Goal: Task Accomplishment & Management: Manage account settings

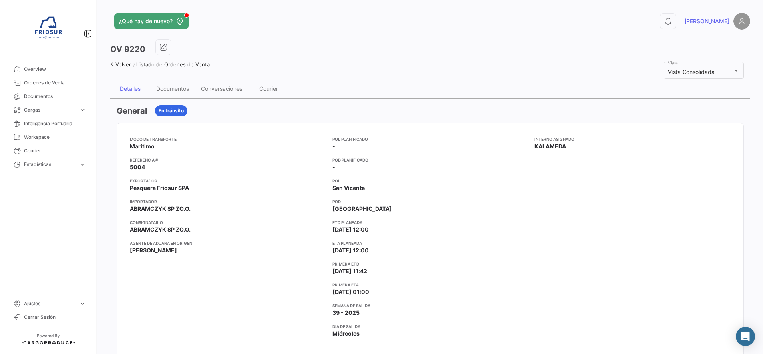
click at [111, 62] on icon at bounding box center [112, 64] width 5 height 5
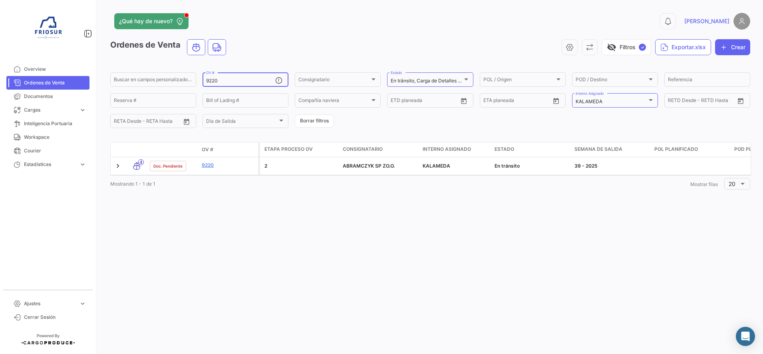
click at [230, 79] on input "9220" at bounding box center [240, 81] width 69 height 6
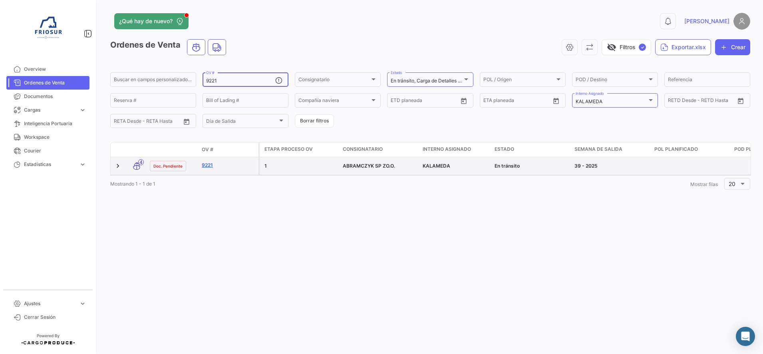
type input "9221"
click at [208, 166] on link "9221" at bounding box center [229, 164] width 54 height 7
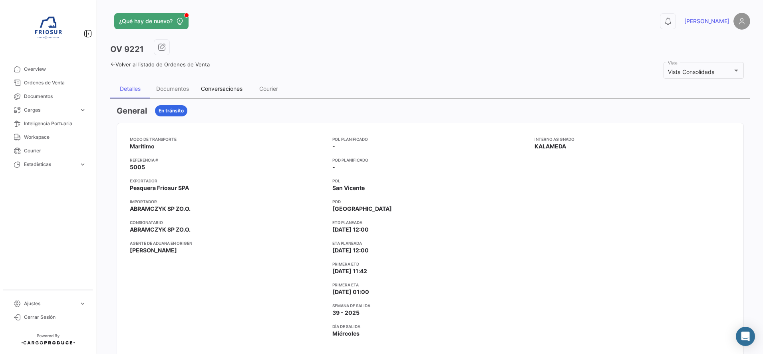
click at [229, 83] on div "Conversaciones" at bounding box center [222, 88] width 54 height 19
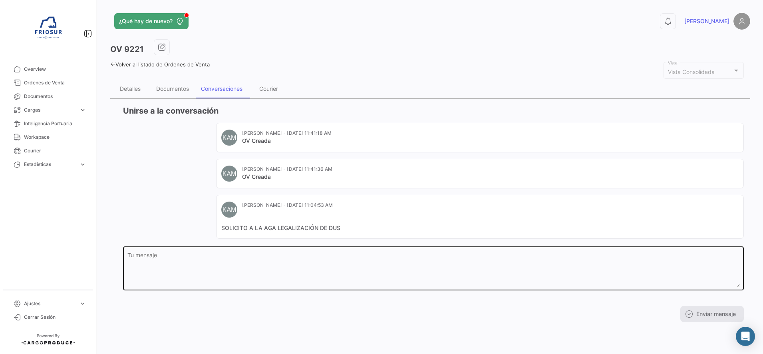
click at [261, 268] on textarea "Tu mensaje" at bounding box center [433, 269] width 612 height 35
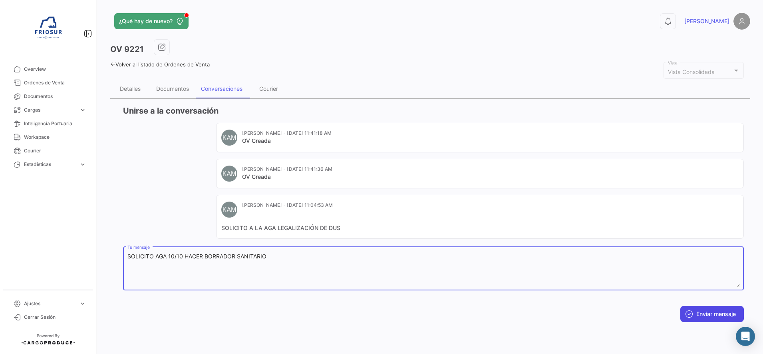
type textarea "SOLICITO AGA 10/10 HACER BORRADOR SANITARIO"
click at [701, 312] on button "Enviar mensaje" at bounding box center [712, 314] width 64 height 16
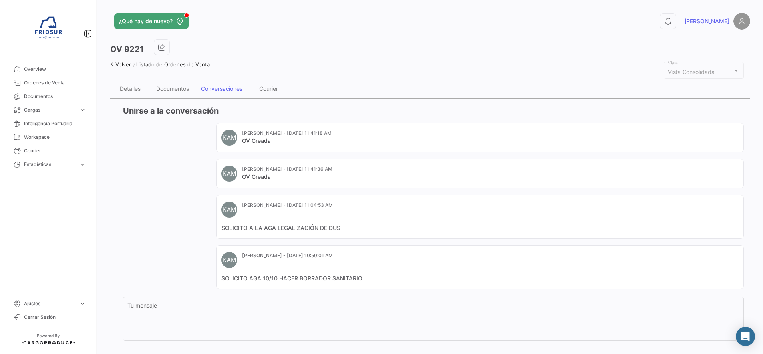
click at [110, 66] on icon at bounding box center [112, 64] width 5 height 5
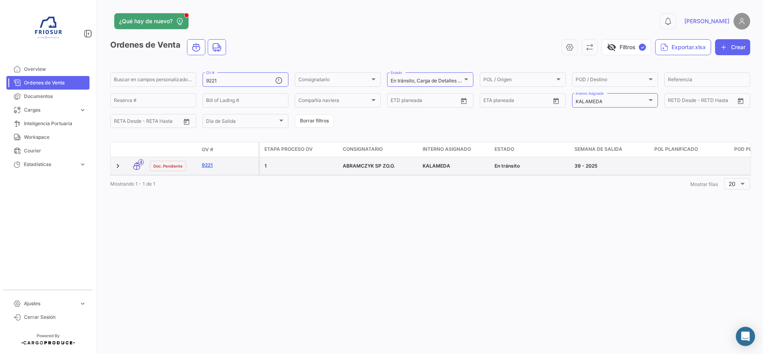
click at [208, 167] on link "9221" at bounding box center [229, 164] width 54 height 7
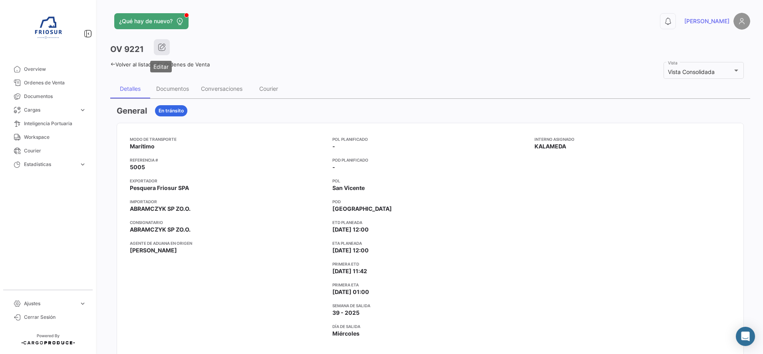
click at [165, 55] on button "button" at bounding box center [162, 47] width 16 height 16
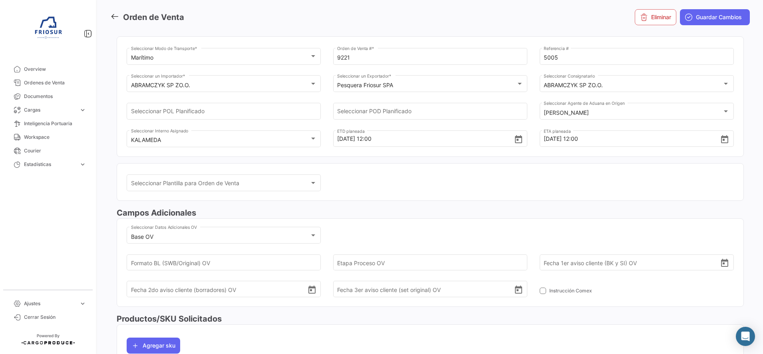
scroll to position [50, 0]
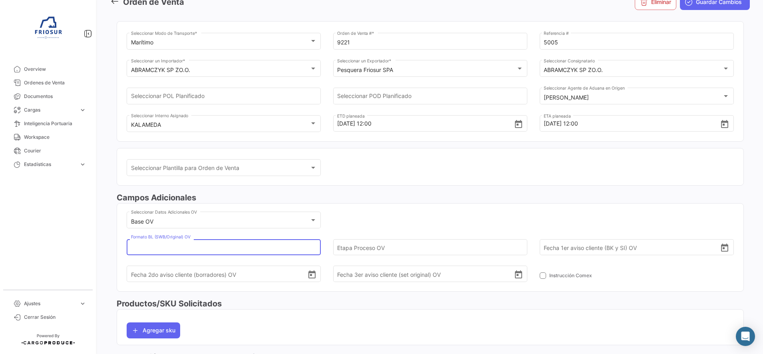
click at [288, 242] on input "Formato BL (SWB/Original) OV" at bounding box center [219, 247] width 177 height 28
type input "ORIGINAL"
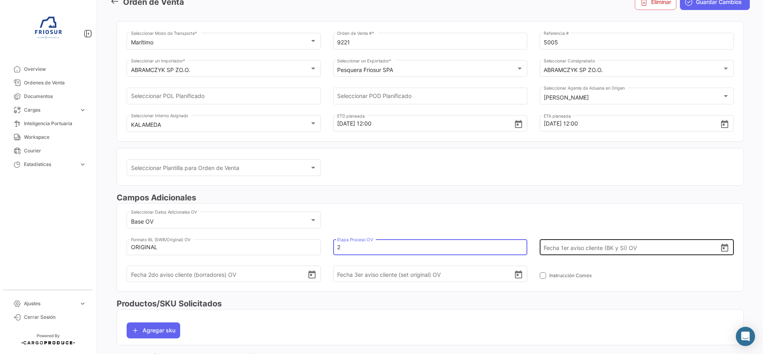
type input "2"
click at [721, 248] on icon "Open calendar" at bounding box center [725, 248] width 10 height 10
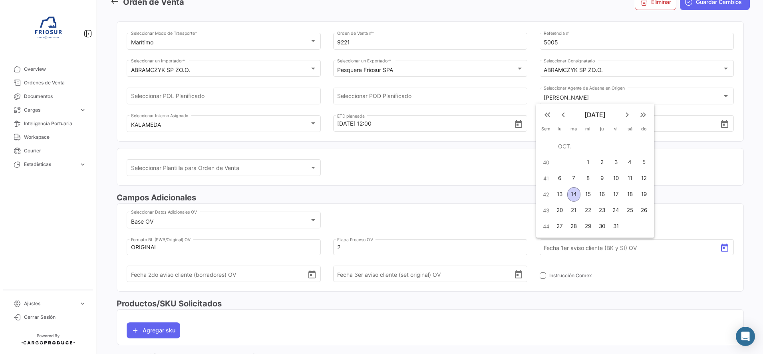
click at [563, 115] on mat-icon "keyboard_arrow_left" at bounding box center [564, 115] width 10 height 10
click at [592, 189] on div "17" at bounding box center [588, 194] width 13 height 14
type input "[DATE]"
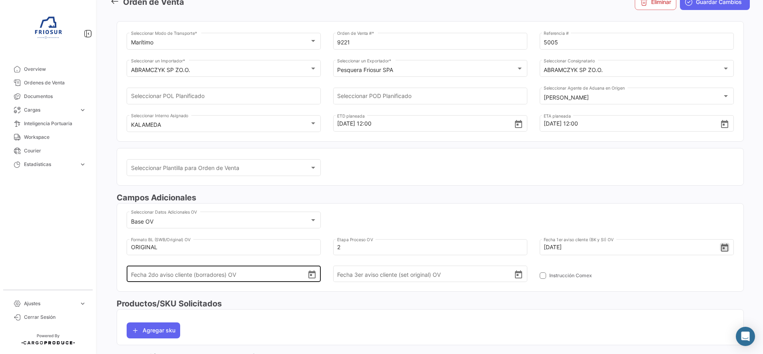
click at [313, 275] on icon "Open calendar" at bounding box center [312, 275] width 10 height 10
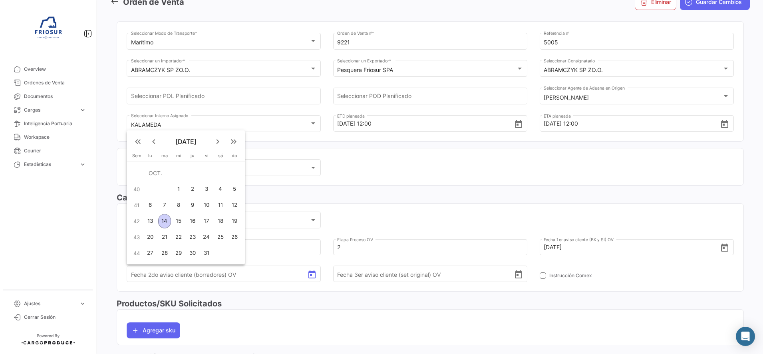
click at [168, 221] on div "14" at bounding box center [164, 221] width 13 height 14
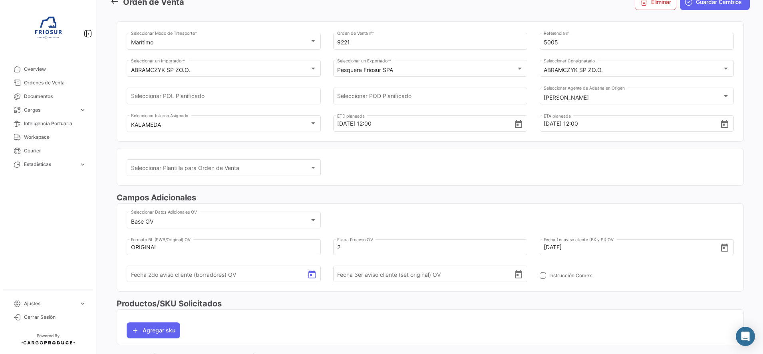
type input "[DATE]"
click at [540, 276] on span at bounding box center [543, 275] width 6 height 6
click at [543, 278] on input "Instrucción Comex" at bounding box center [543, 278] width 0 height 0
checkbox input "true"
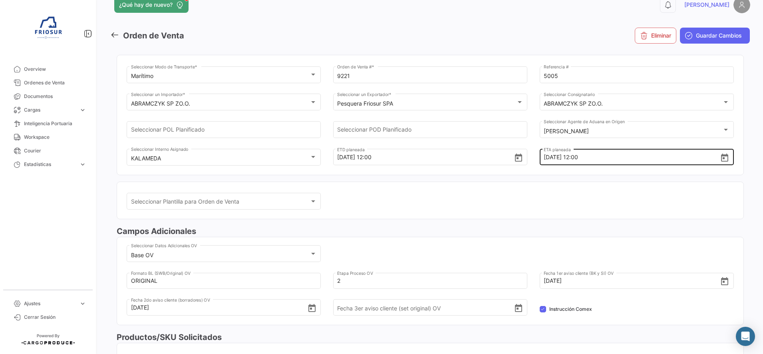
scroll to position [0, 0]
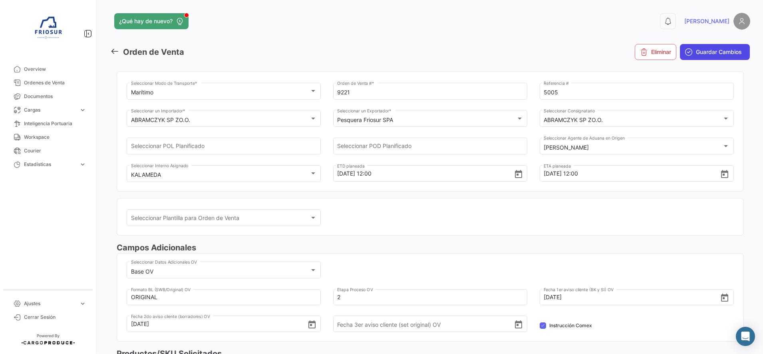
click at [708, 56] on button "Guardar Cambios" at bounding box center [715, 52] width 70 height 16
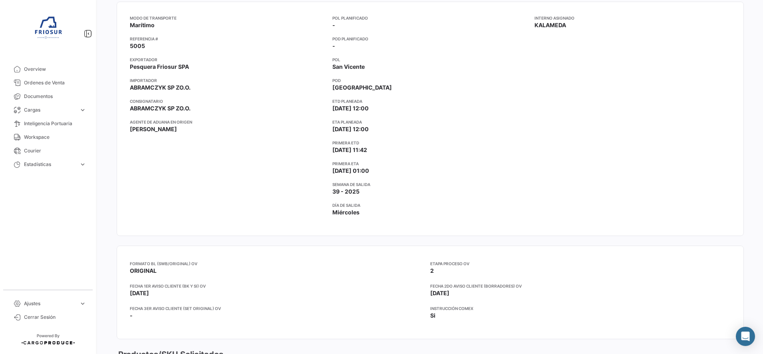
scroll to position [150, 0]
